Goal: Transaction & Acquisition: Book appointment/travel/reservation

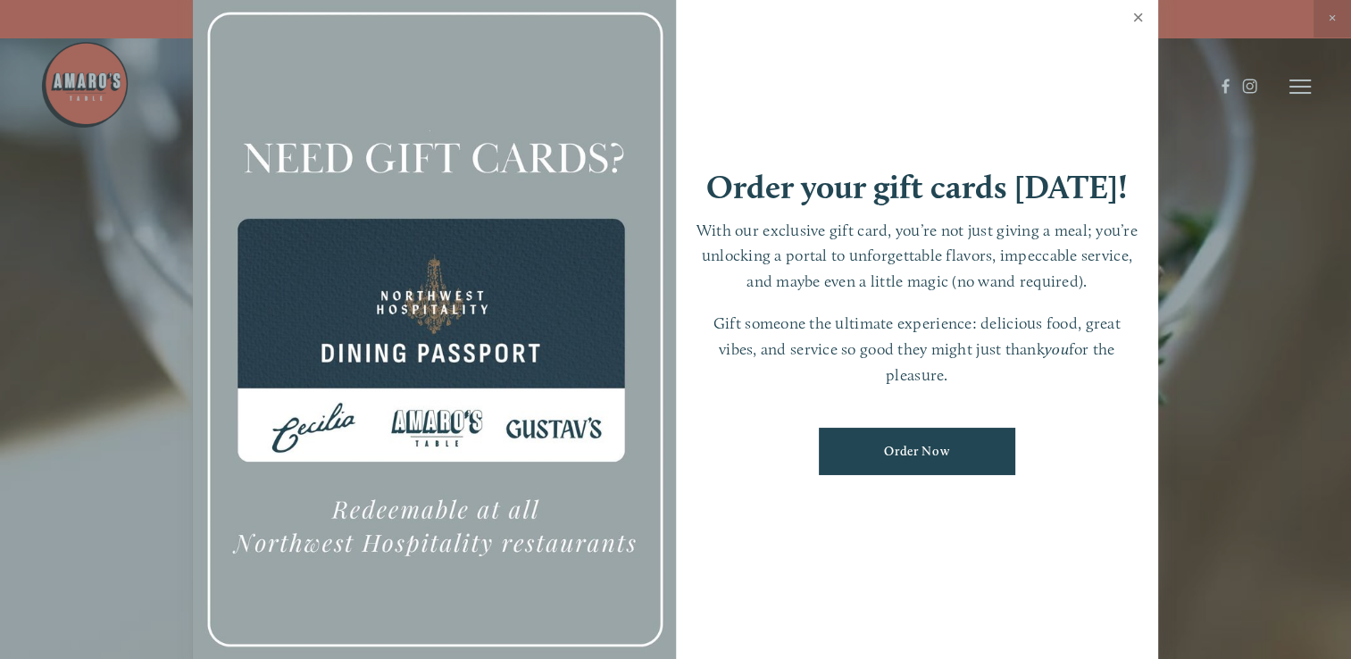
click at [1141, 18] on link "Close" at bounding box center [1138, 20] width 35 height 50
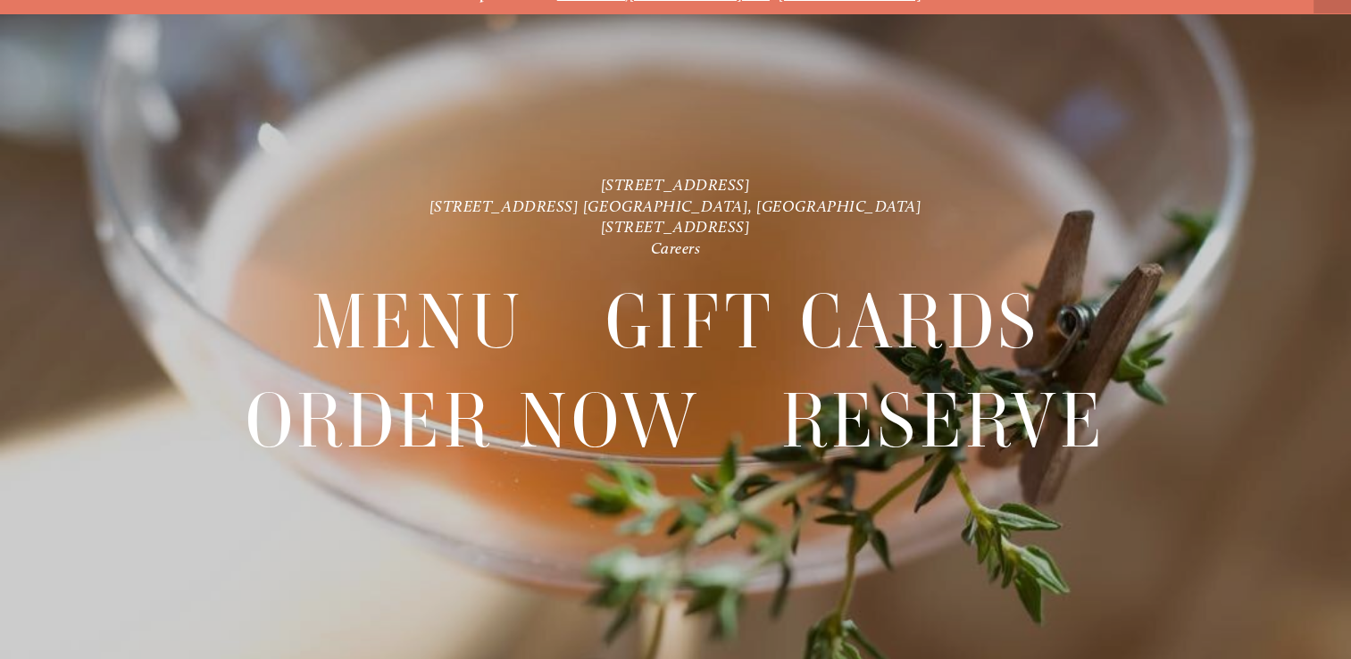
scroll to position [37, 0]
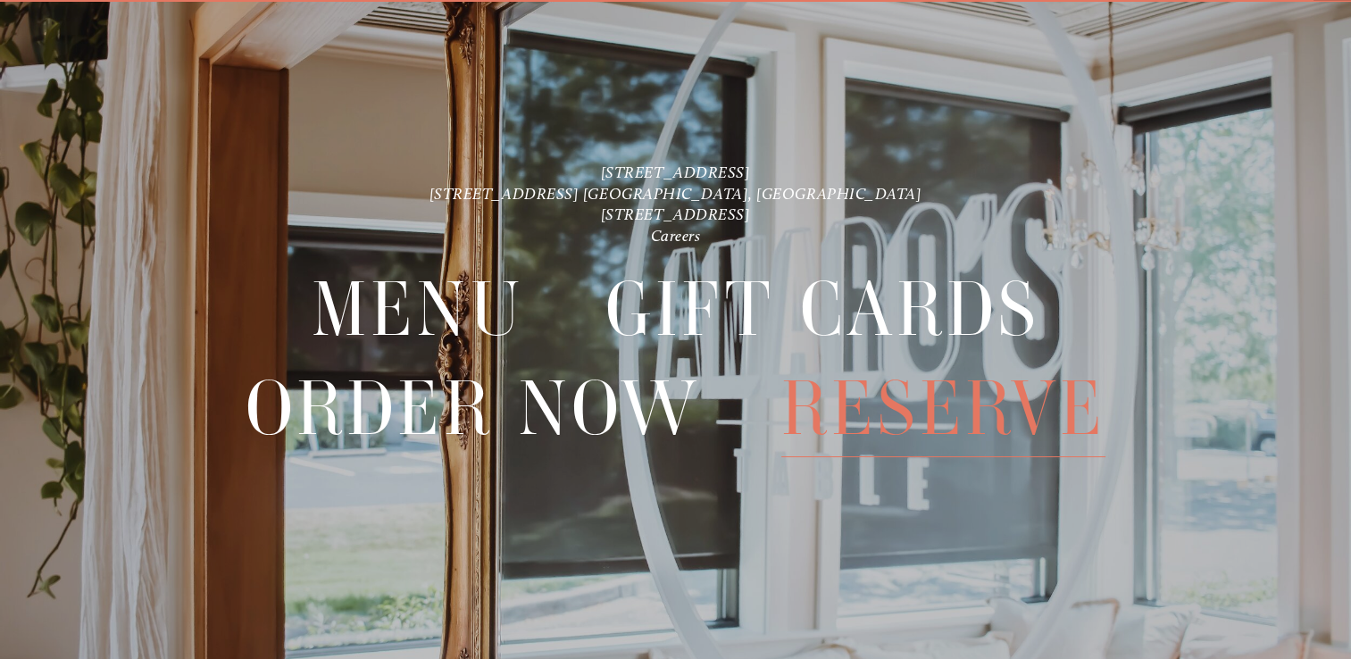
click at [929, 425] on span "Reserve" at bounding box center [943, 408] width 325 height 97
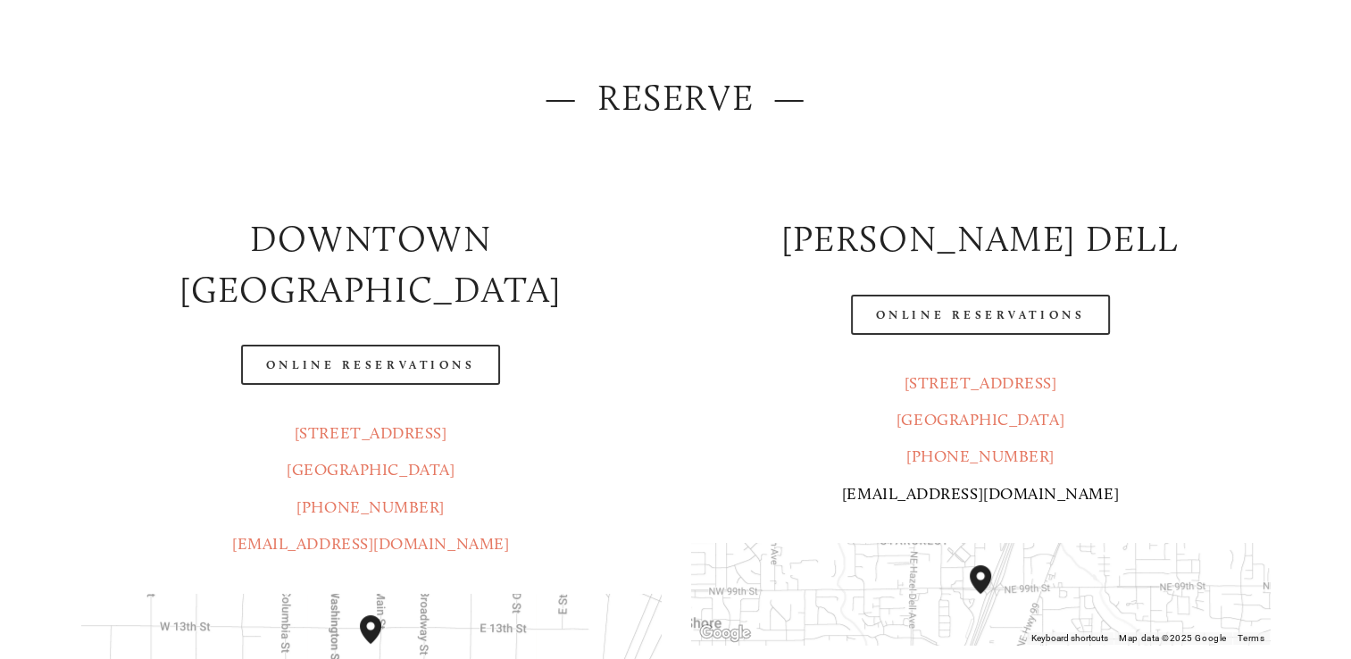
scroll to position [268, 0]
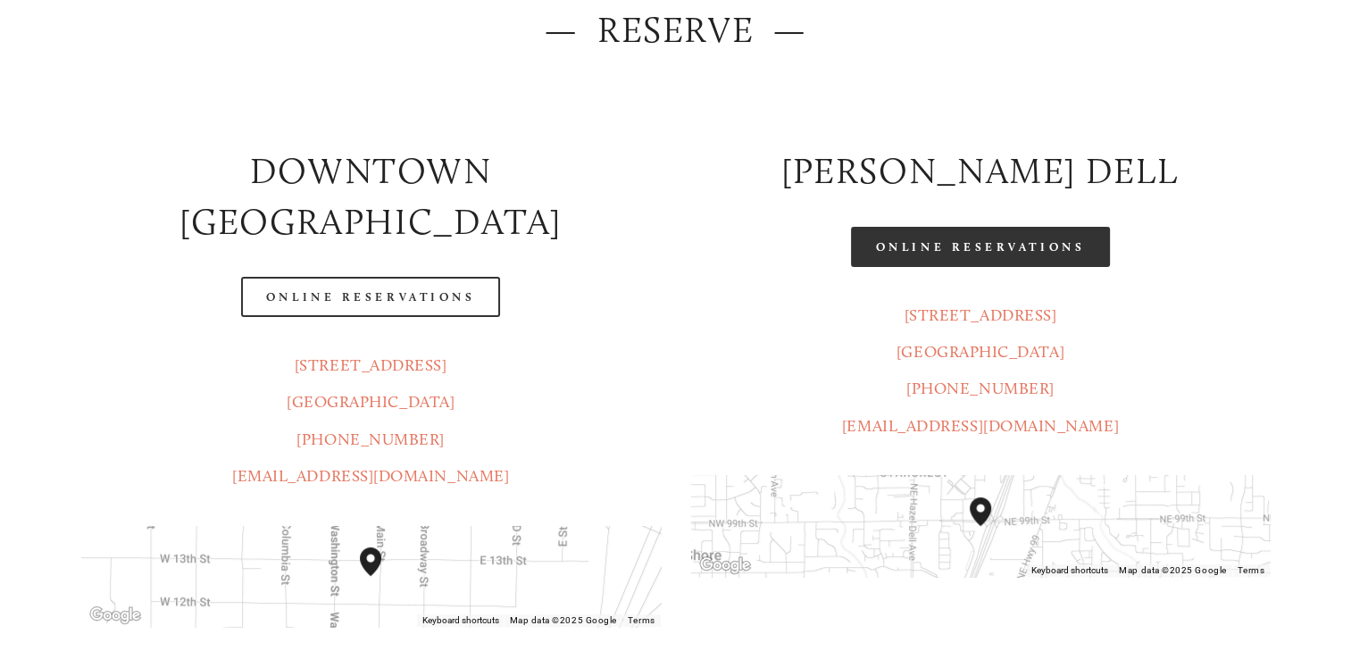
click at [986, 254] on link "Online Reservations" at bounding box center [980, 247] width 259 height 40
click at [1007, 259] on link "Online Reservations" at bounding box center [980, 247] width 259 height 40
